Goal: Task Accomplishment & Management: Complete application form

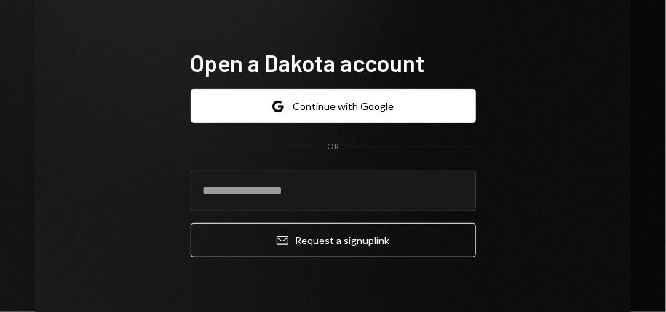
scroll to position [73, 0]
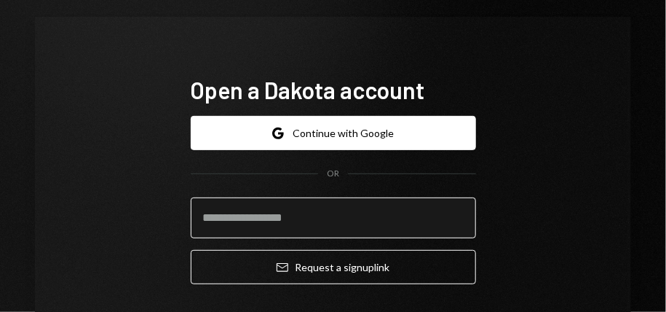
paste input "**********"
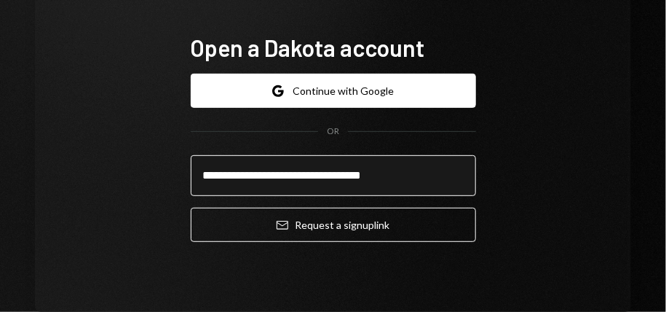
scroll to position [146, 0]
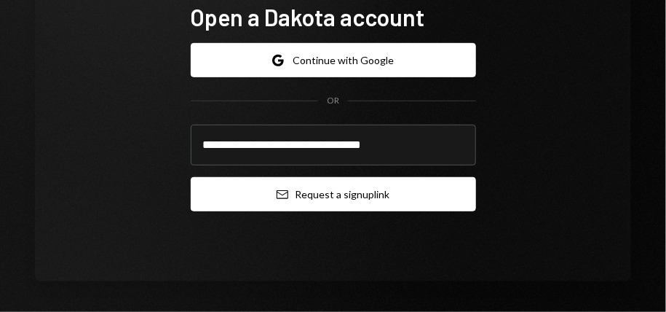
type input "**********"
click at [405, 196] on button "Email Request a sign up link" at bounding box center [334, 194] width 286 height 34
click at [369, 197] on button "Email Request a sign up link" at bounding box center [334, 194] width 286 height 34
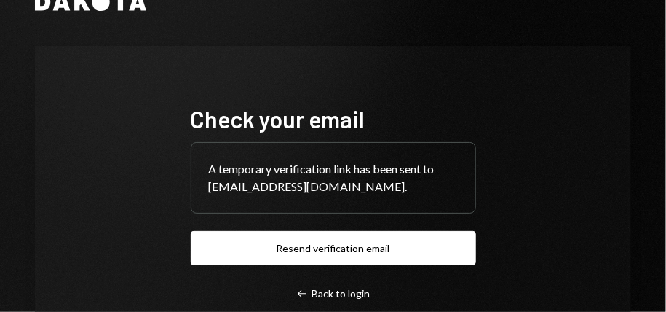
scroll to position [73, 0]
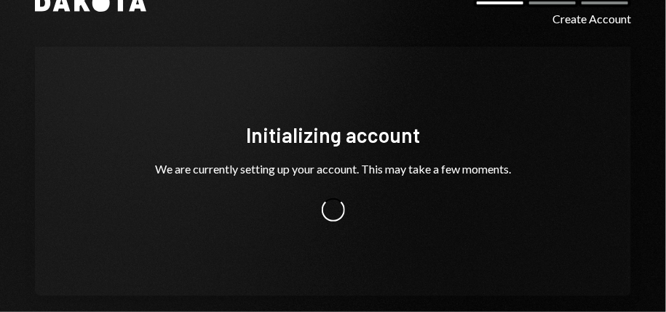
scroll to position [60, 0]
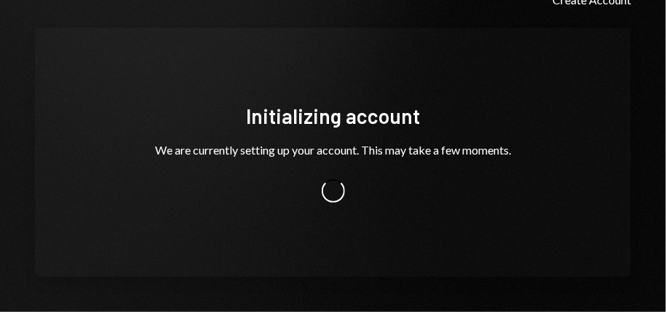
click at [405, 189] on div at bounding box center [334, 190] width 402 height 23
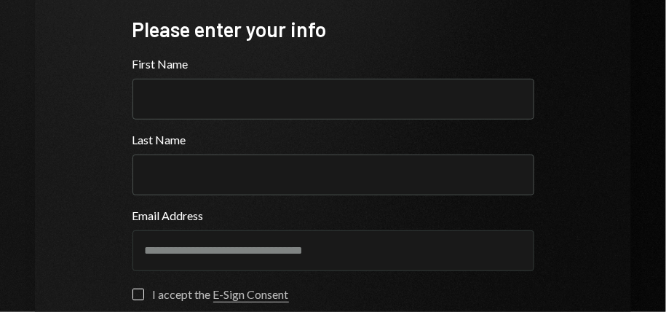
scroll to position [133, 0]
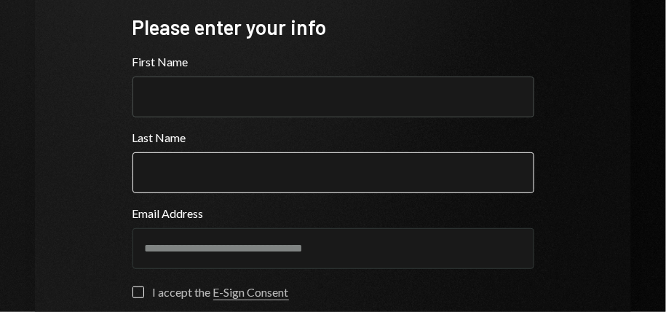
click at [254, 176] on input "Last Name" at bounding box center [334, 172] width 402 height 41
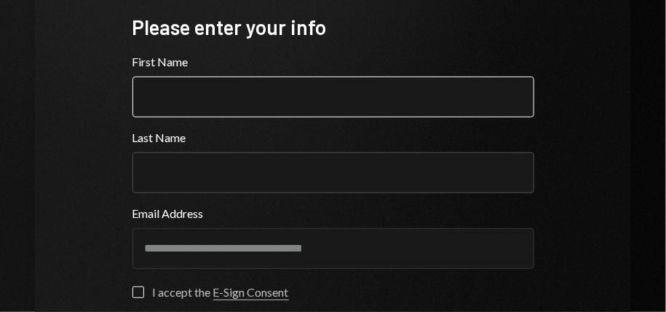
paste input "**********"
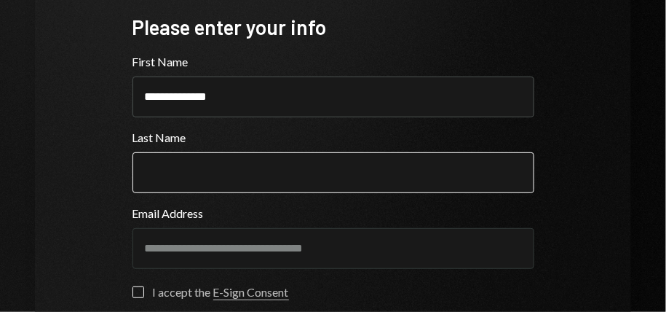
type input "**********"
click at [258, 170] on input "Last Name" at bounding box center [334, 172] width 402 height 41
paste input "****"
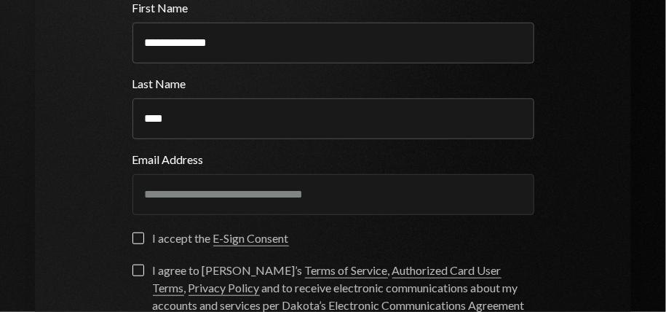
scroll to position [205, 0]
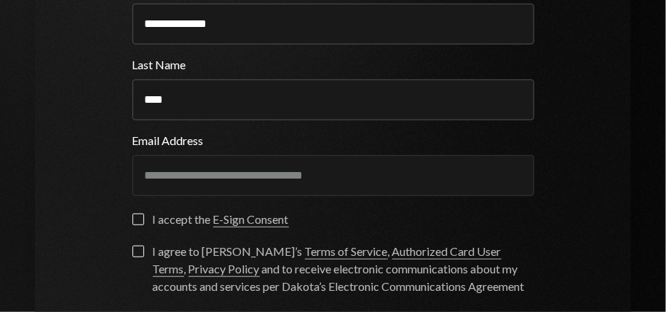
type input "****"
click at [137, 221] on label "I accept the E-Sign Consent" at bounding box center [211, 220] width 157 height 15
click at [137, 221] on button "I accept the E-Sign Consent" at bounding box center [139, 219] width 12 height 12
click at [133, 248] on button "I agree to [PERSON_NAME]’s Terms of Service , Authorized Card User Terms , Priv…" at bounding box center [139, 251] width 12 height 12
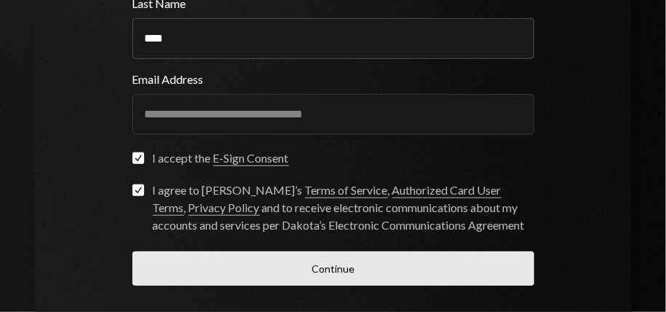
scroll to position [332, 0]
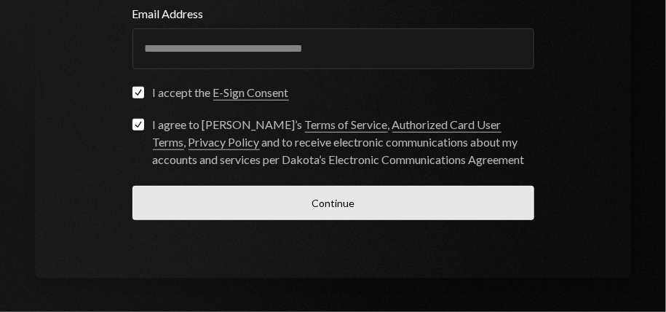
click at [197, 197] on button "Continue" at bounding box center [334, 203] width 402 height 34
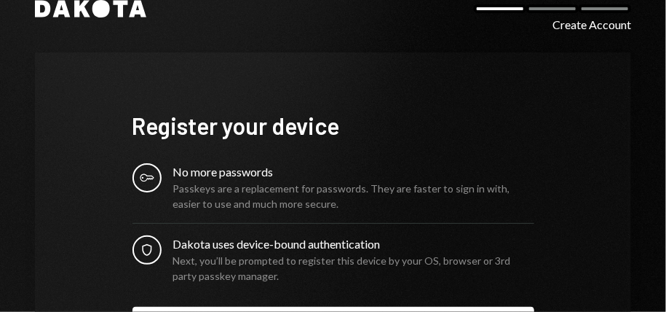
scroll to position [108, 0]
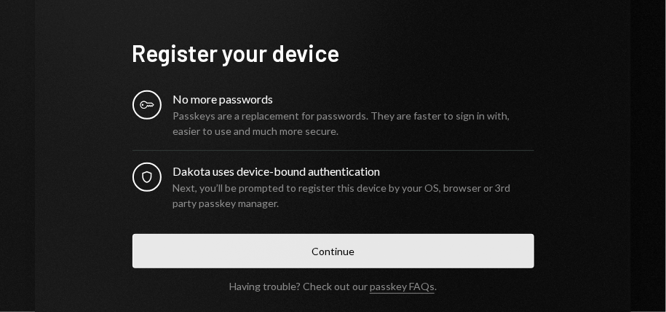
click at [291, 244] on button "Continue" at bounding box center [334, 251] width 402 height 34
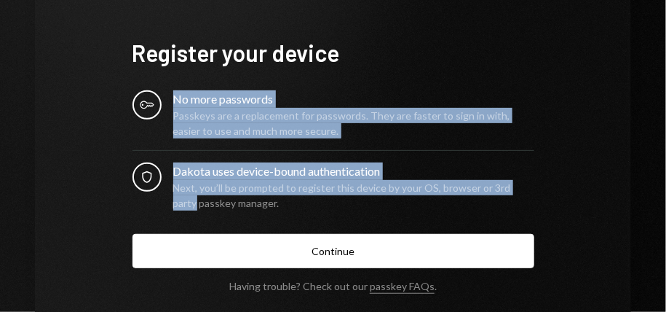
drag, startPoint x: 165, startPoint y: 98, endPoint x: 543, endPoint y: 184, distance: 388.4
click at [544, 187] on div "Register your device Key No more passwords Passkeys are a replacement for passw…" at bounding box center [333, 165] width 437 height 371
click at [544, 186] on div "Register your device Key No more passwords Passkeys are a replacement for passw…" at bounding box center [333, 165] width 437 height 371
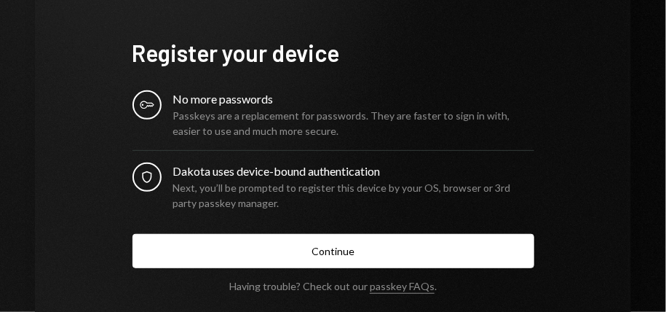
click at [357, 74] on form "Register your device Key No more passwords Passkeys are a replacement for passw…" at bounding box center [334, 165] width 402 height 254
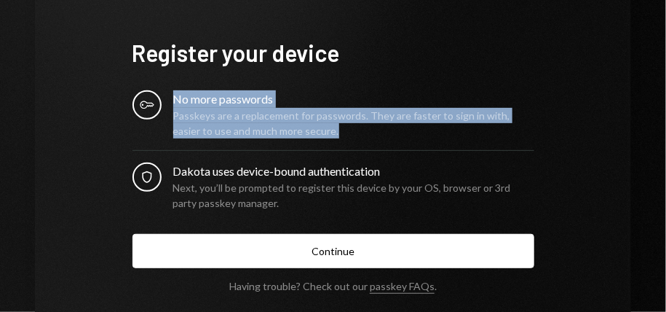
drag, startPoint x: 168, startPoint y: 101, endPoint x: 323, endPoint y: 126, distance: 157.9
click at [325, 127] on div "Key No more passwords Passkeys are a replacement for passwords. They are faster…" at bounding box center [334, 114] width 402 height 48
copy div "No more passwords Passkeys are a replacement for passwords. They are faster to …"
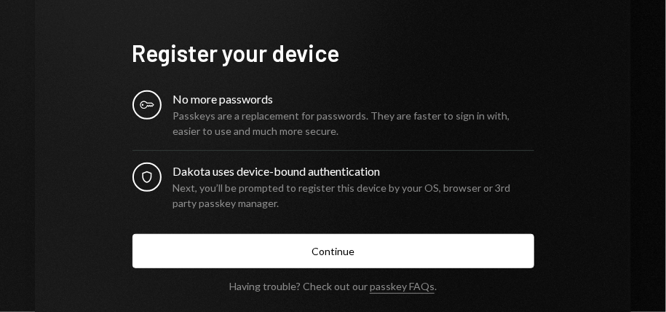
click at [374, 184] on div "Next, you’ll be prompted to register this device by your OS, browser or 3rd par…" at bounding box center [353, 195] width 361 height 31
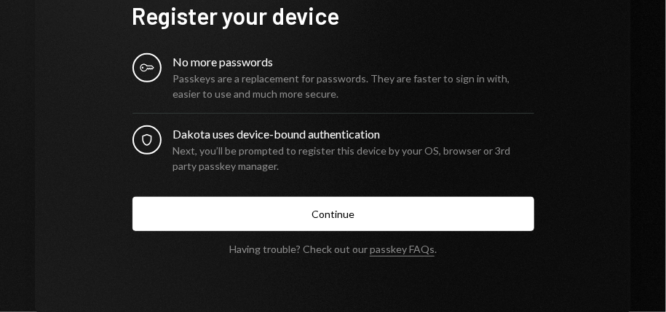
scroll to position [146, 0]
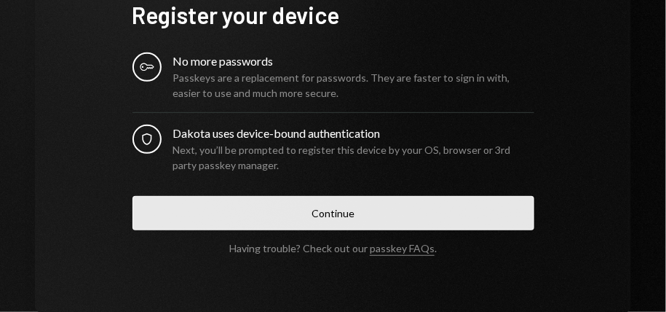
click at [240, 210] on button "Continue" at bounding box center [334, 213] width 402 height 34
click at [398, 218] on button "Continue" at bounding box center [334, 213] width 402 height 34
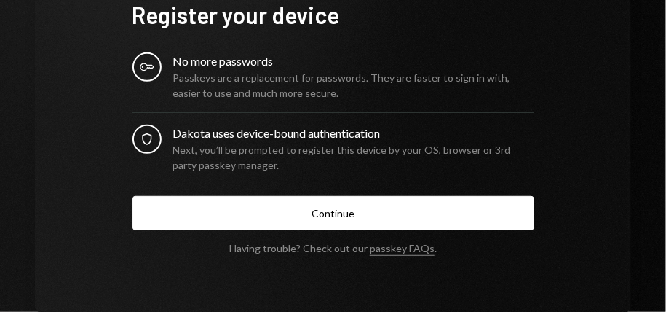
click at [313, 147] on div "Next, you’ll be prompted to register this device by your OS, browser or 3rd par…" at bounding box center [353, 157] width 361 height 31
click at [140, 138] on icon "Security" at bounding box center [147, 139] width 15 height 15
click at [143, 67] on icon at bounding box center [147, 67] width 14 height 8
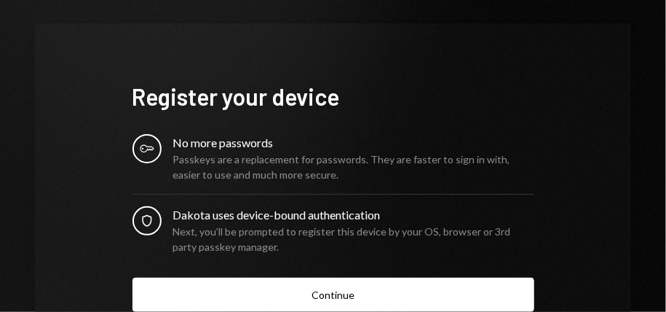
scroll to position [0, 0]
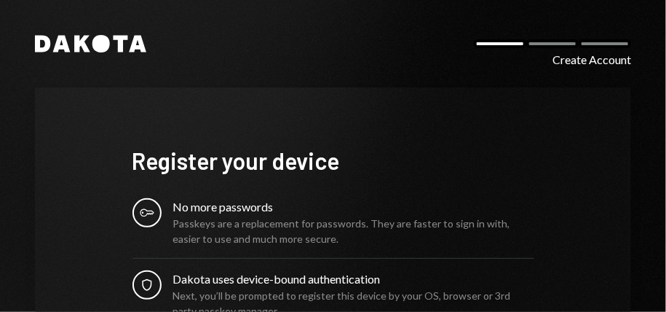
scroll to position [181, 0]
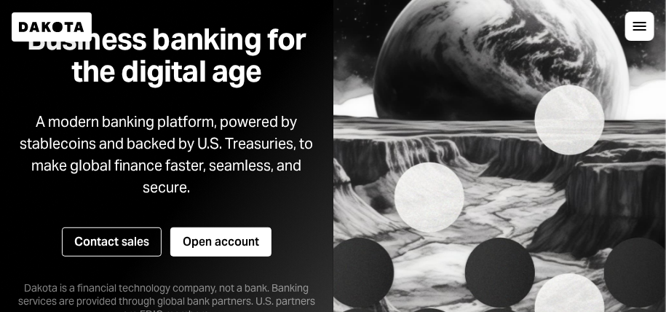
scroll to position [73, 0]
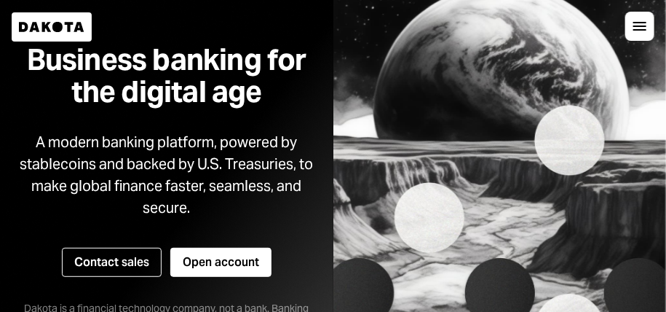
click at [647, 19] on div at bounding box center [640, 26] width 29 height 29
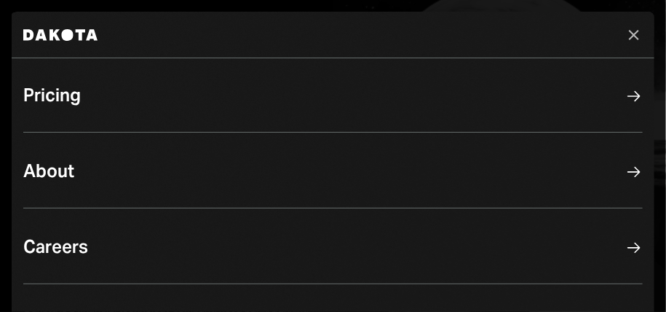
click at [630, 33] on icon "Close" at bounding box center [634, 34] width 17 height 17
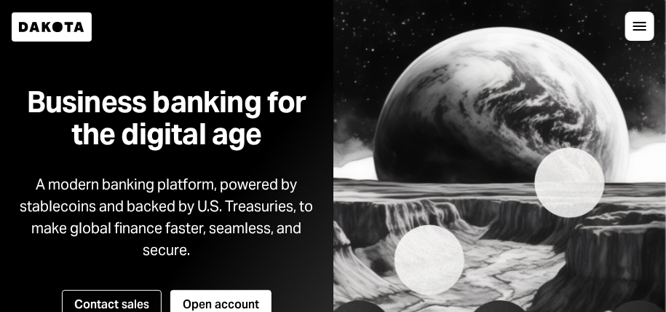
scroll to position [0, 0]
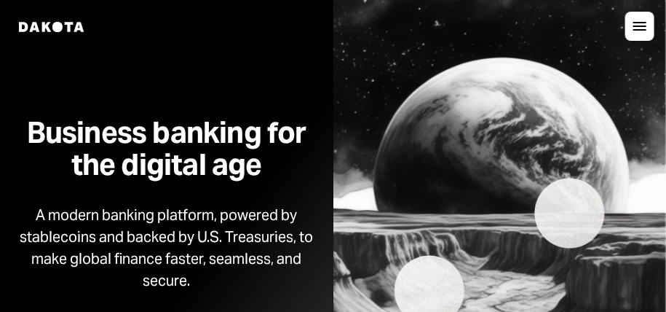
click at [641, 34] on div at bounding box center [640, 26] width 29 height 29
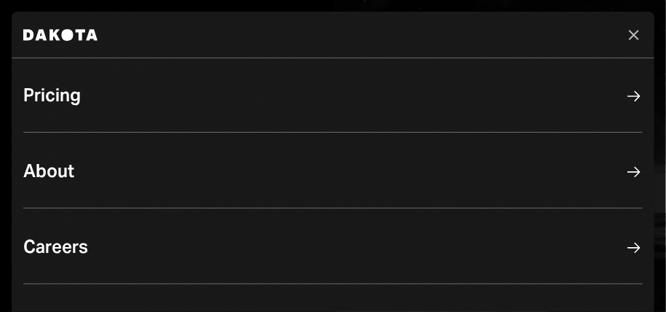
click at [641, 34] on icon "Close" at bounding box center [634, 34] width 17 height 17
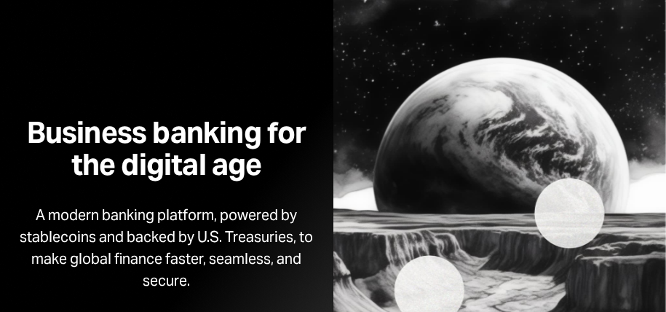
scroll to position [73, 0]
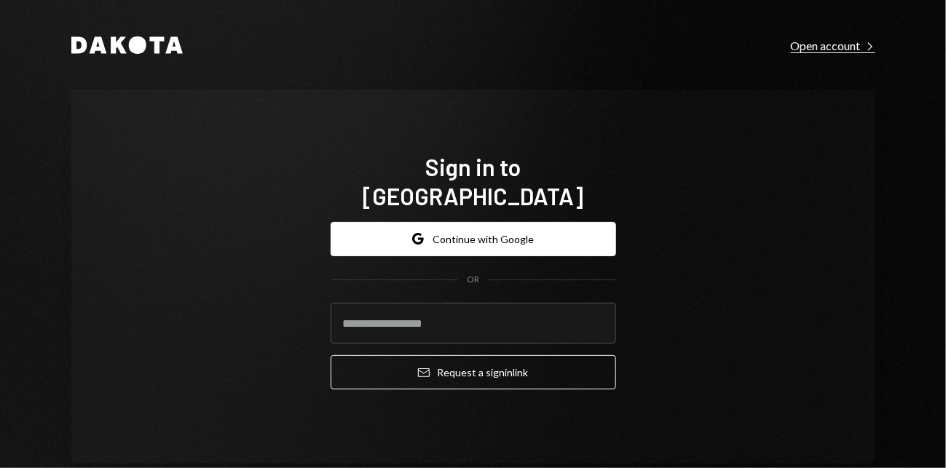
click at [666, 43] on div "Open account Right Caret" at bounding box center [833, 46] width 84 height 15
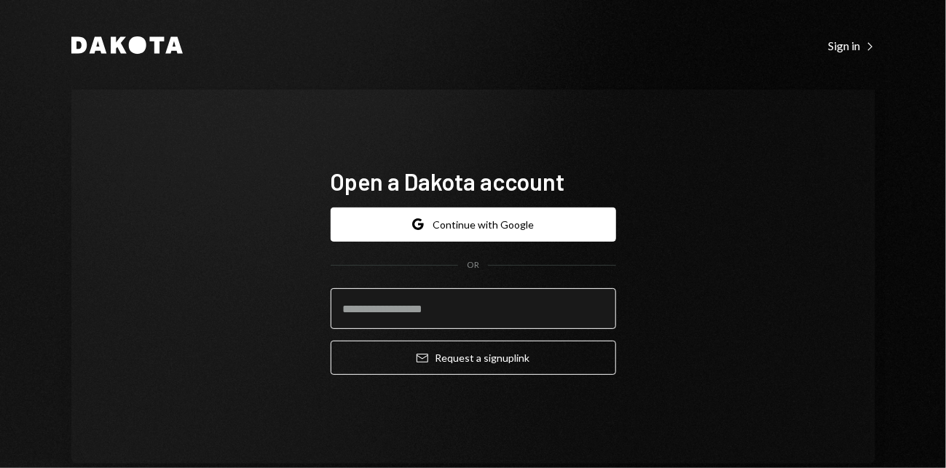
click at [418, 311] on input "email" at bounding box center [474, 308] width 286 height 41
type input "**********"
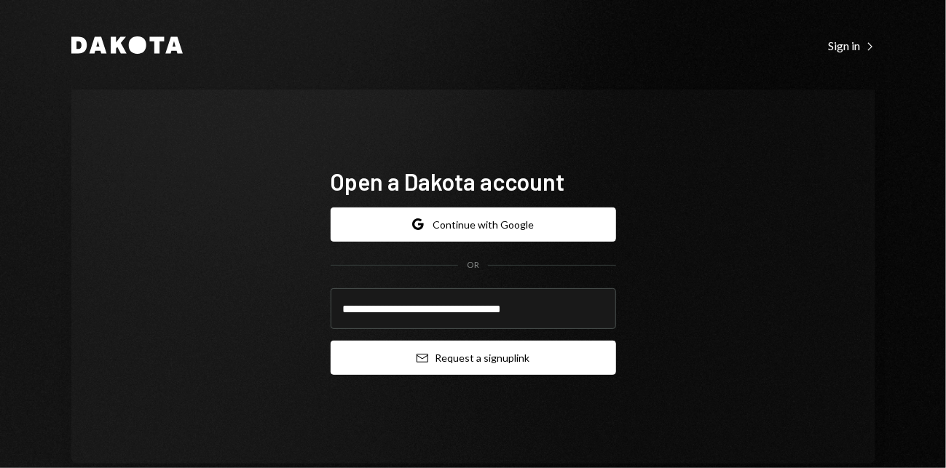
click at [524, 311] on button "Email Request a sign up link" at bounding box center [474, 358] width 286 height 34
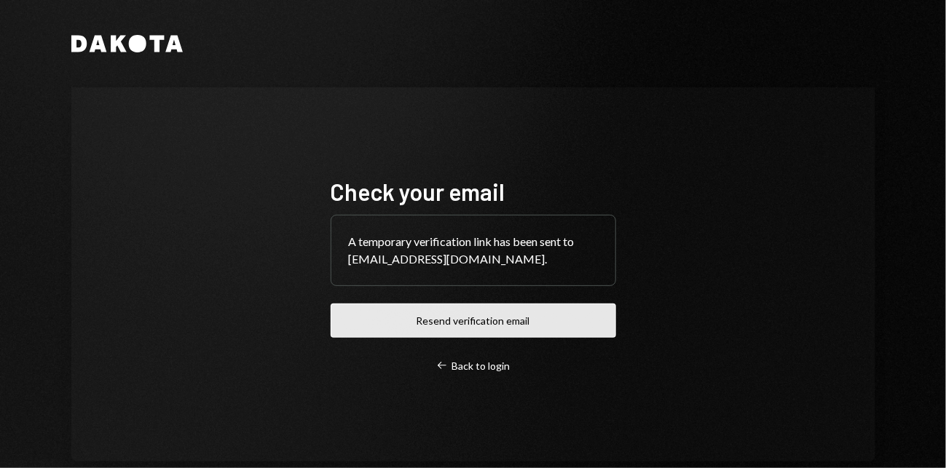
click at [362, 311] on button "Resend verification email" at bounding box center [474, 321] width 286 height 34
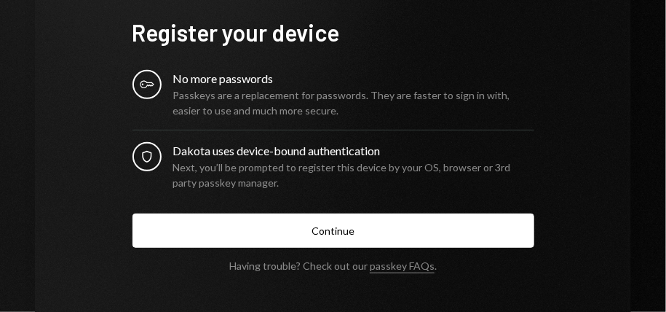
scroll to position [108, 0]
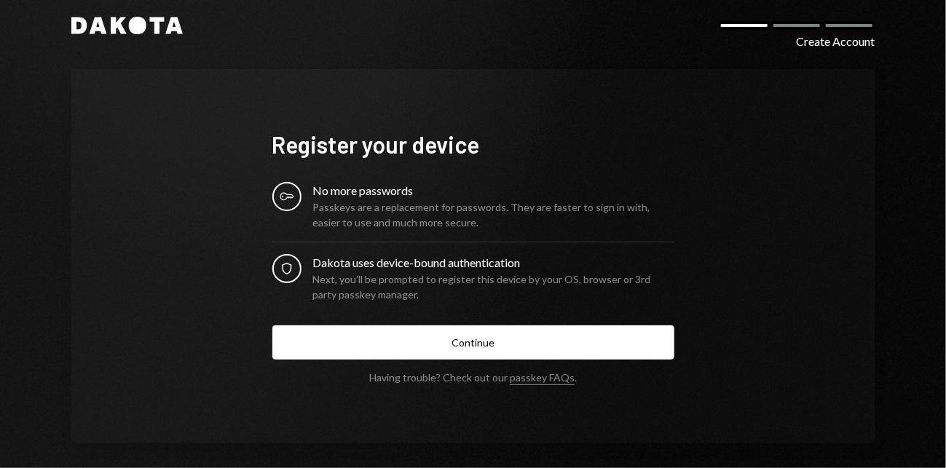
scroll to position [28, 0]
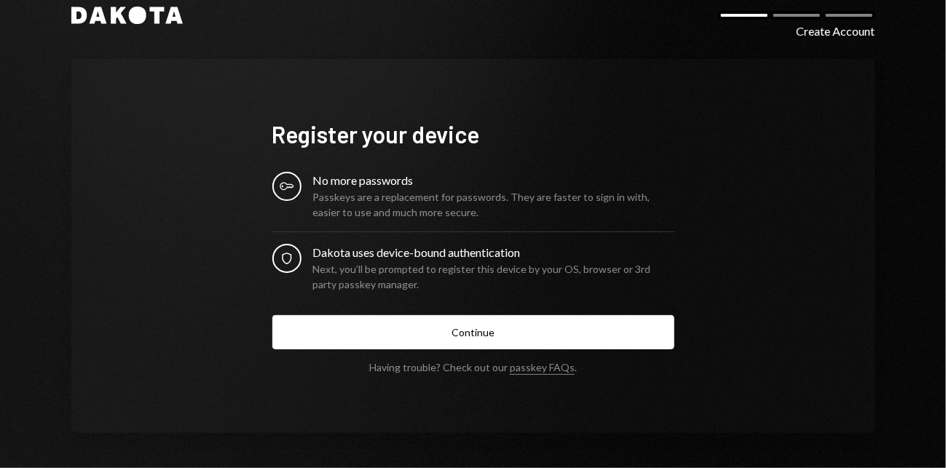
click at [797, 36] on div "Create Account" at bounding box center [836, 31] width 79 height 17
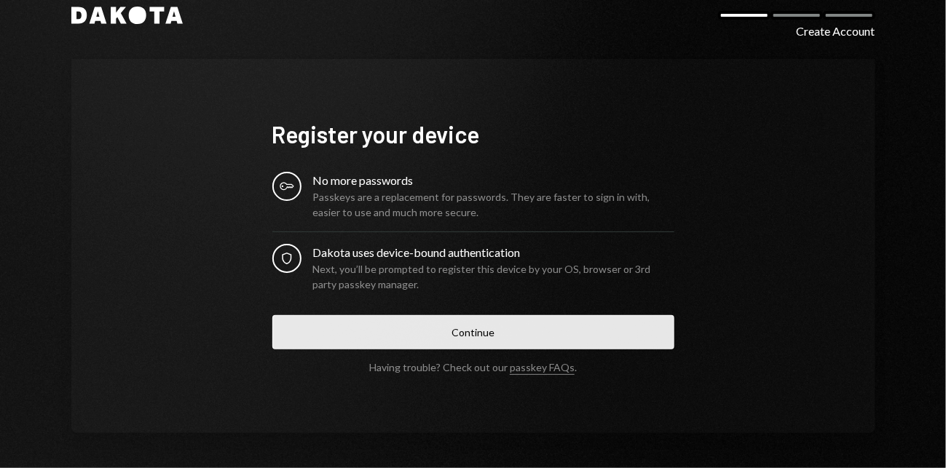
click at [434, 329] on button "Continue" at bounding box center [473, 332] width 402 height 34
click at [537, 319] on button "Continue" at bounding box center [473, 332] width 402 height 34
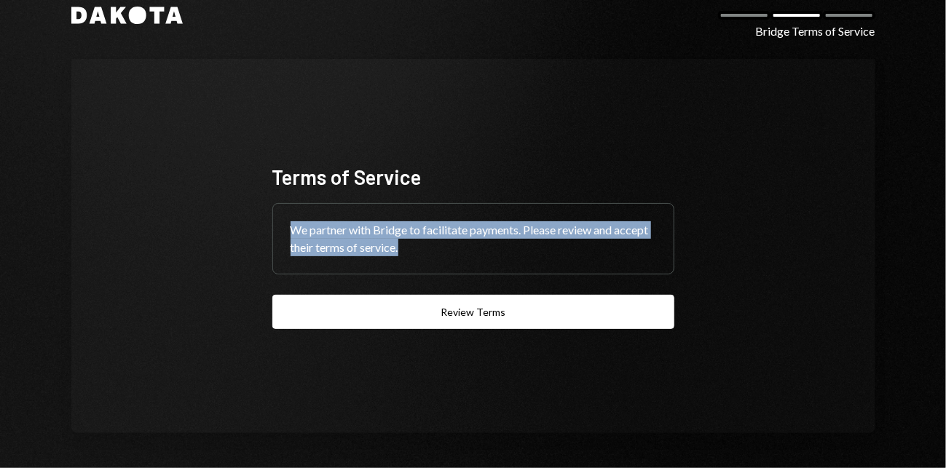
drag, startPoint x: 283, startPoint y: 229, endPoint x: 404, endPoint y: 250, distance: 122.6
click at [404, 250] on div "We partner with Bridge to facilitate payments. Please review and accept their t…" at bounding box center [473, 239] width 401 height 70
copy div "We partner with Bridge to facilitate payments. Please review and accept their t…"
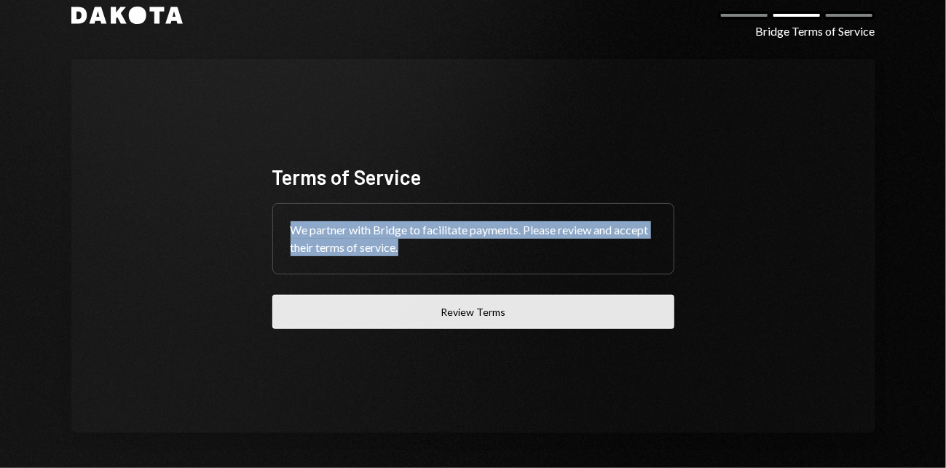
click at [479, 312] on button "Review Terms" at bounding box center [473, 312] width 402 height 34
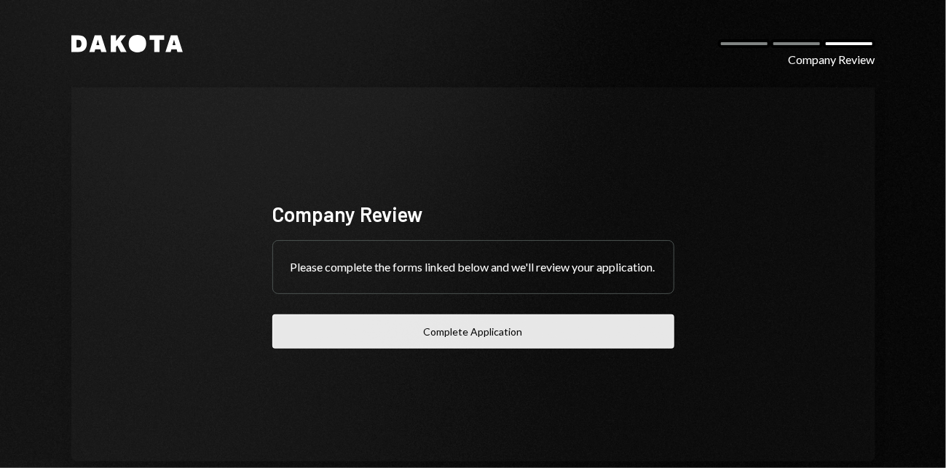
click at [470, 342] on button "Complete Application" at bounding box center [473, 332] width 402 height 34
